Goal: Task Accomplishment & Management: Use online tool/utility

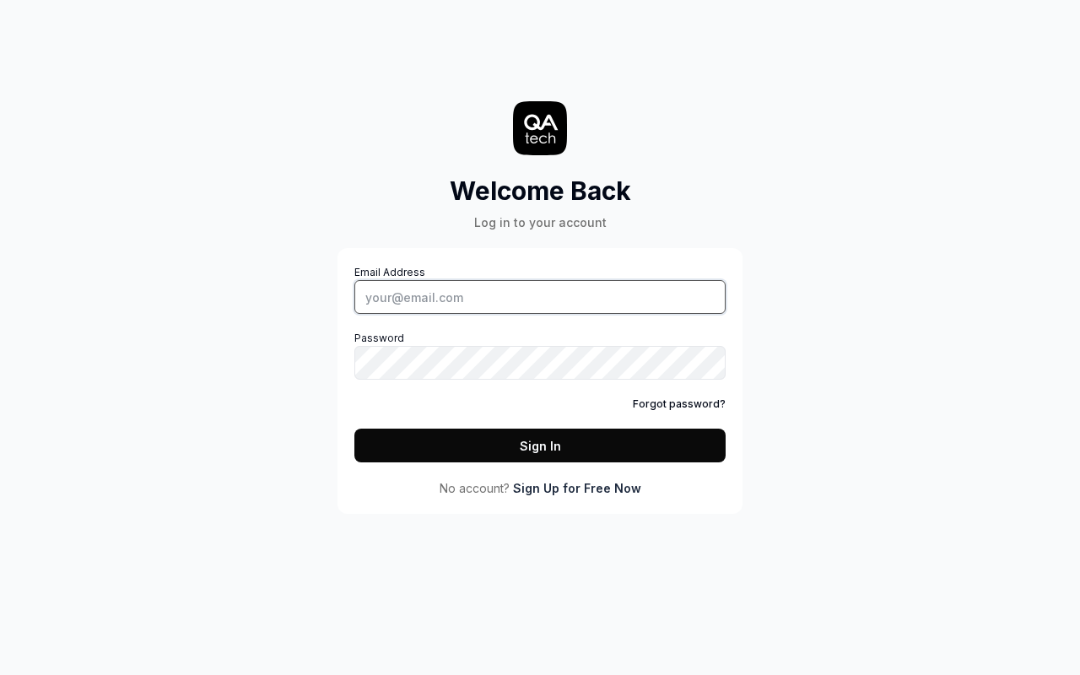
click at [540, 297] on input "Email Address" at bounding box center [539, 297] width 371 height 34
type input "[PERSON_NAME][EMAIL_ADDRESS][DOMAIN_NAME]"
click at [540, 445] on button "Sign In" at bounding box center [539, 446] width 371 height 34
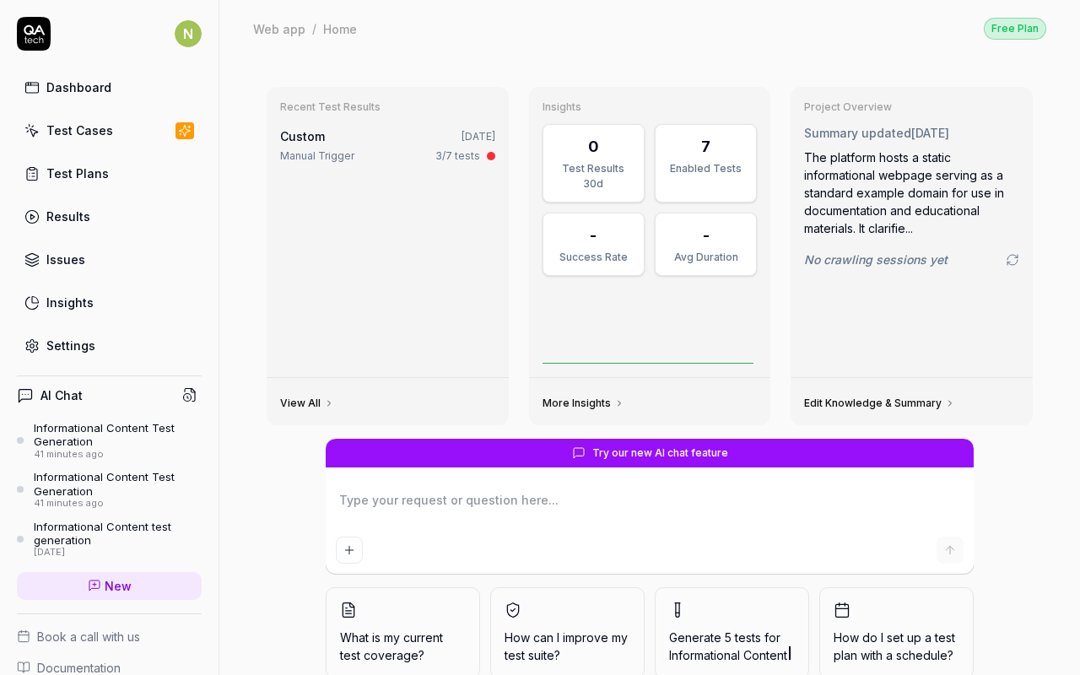
click at [34, 34] on icon at bounding box center [34, 30] width 21 height 10
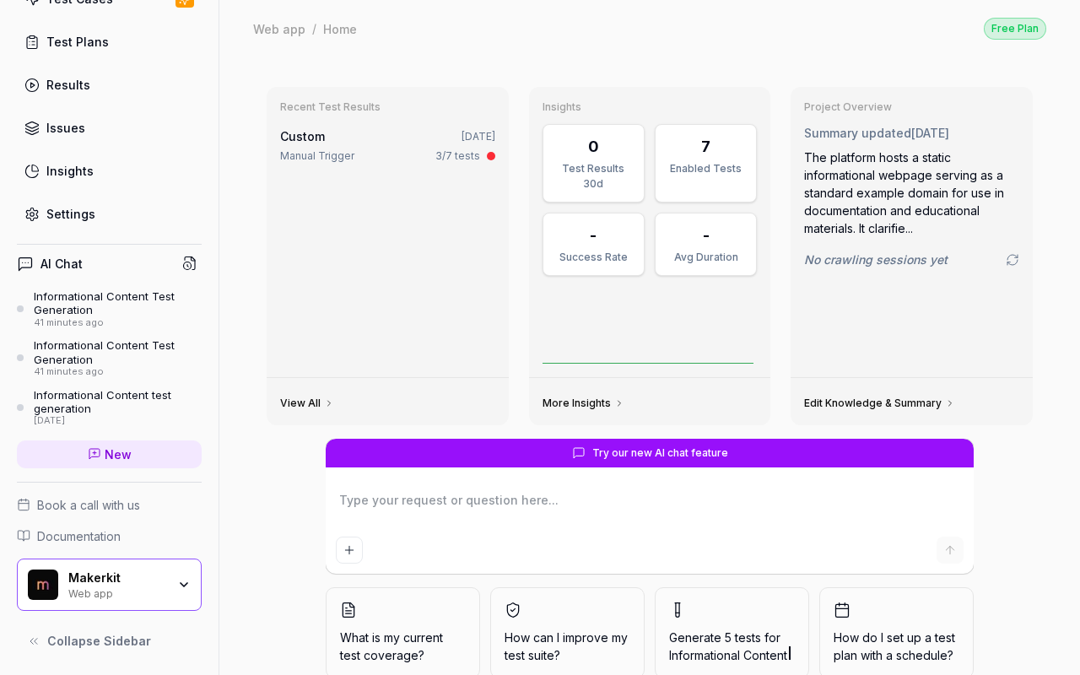
click at [102, 585] on div "Web app" at bounding box center [117, 591] width 98 height 13
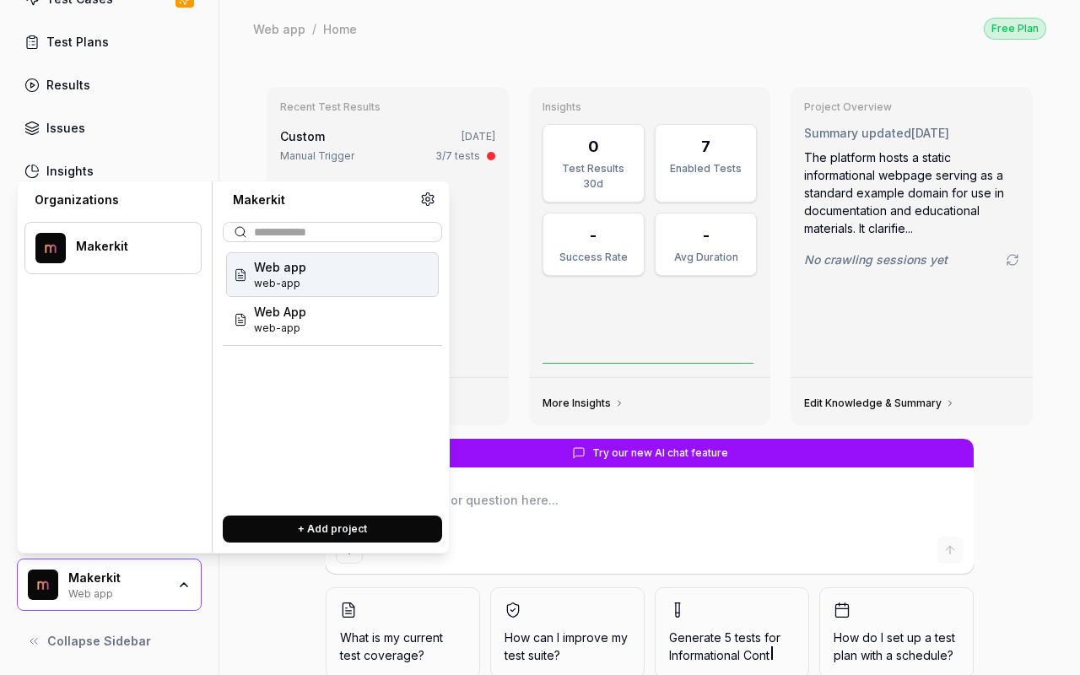
type textarea "*"
